Goal: Transaction & Acquisition: Purchase product/service

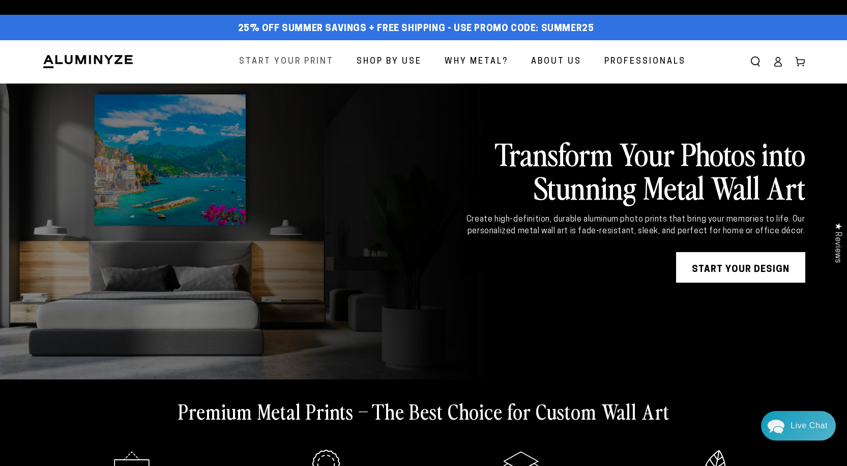
click at [317, 63] on span "Start Your Print" at bounding box center [286, 61] width 95 height 15
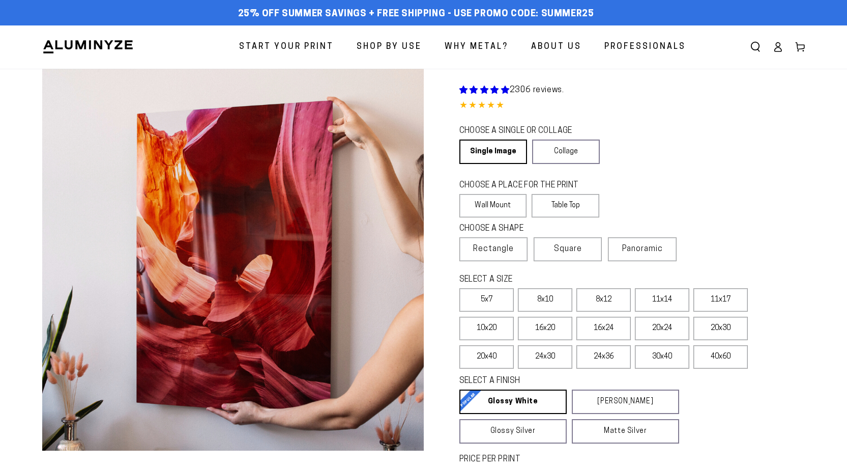
select select "**********"
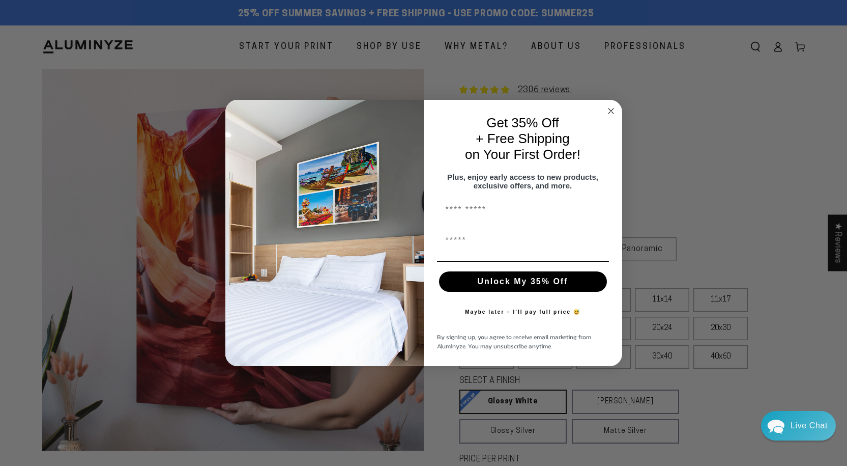
click at [610, 105] on circle "Close dialog" at bounding box center [611, 111] width 12 height 12
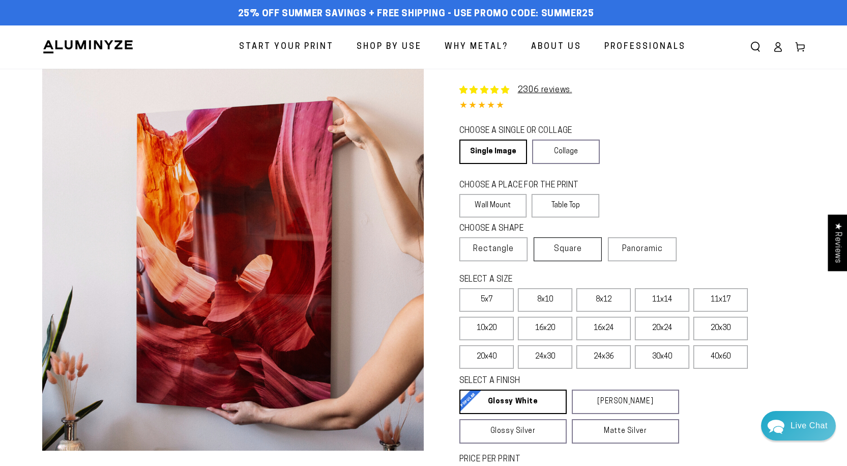
click at [586, 249] on label "Square" at bounding box center [568, 249] width 68 height 24
